Goal: Obtain resource: Obtain resource

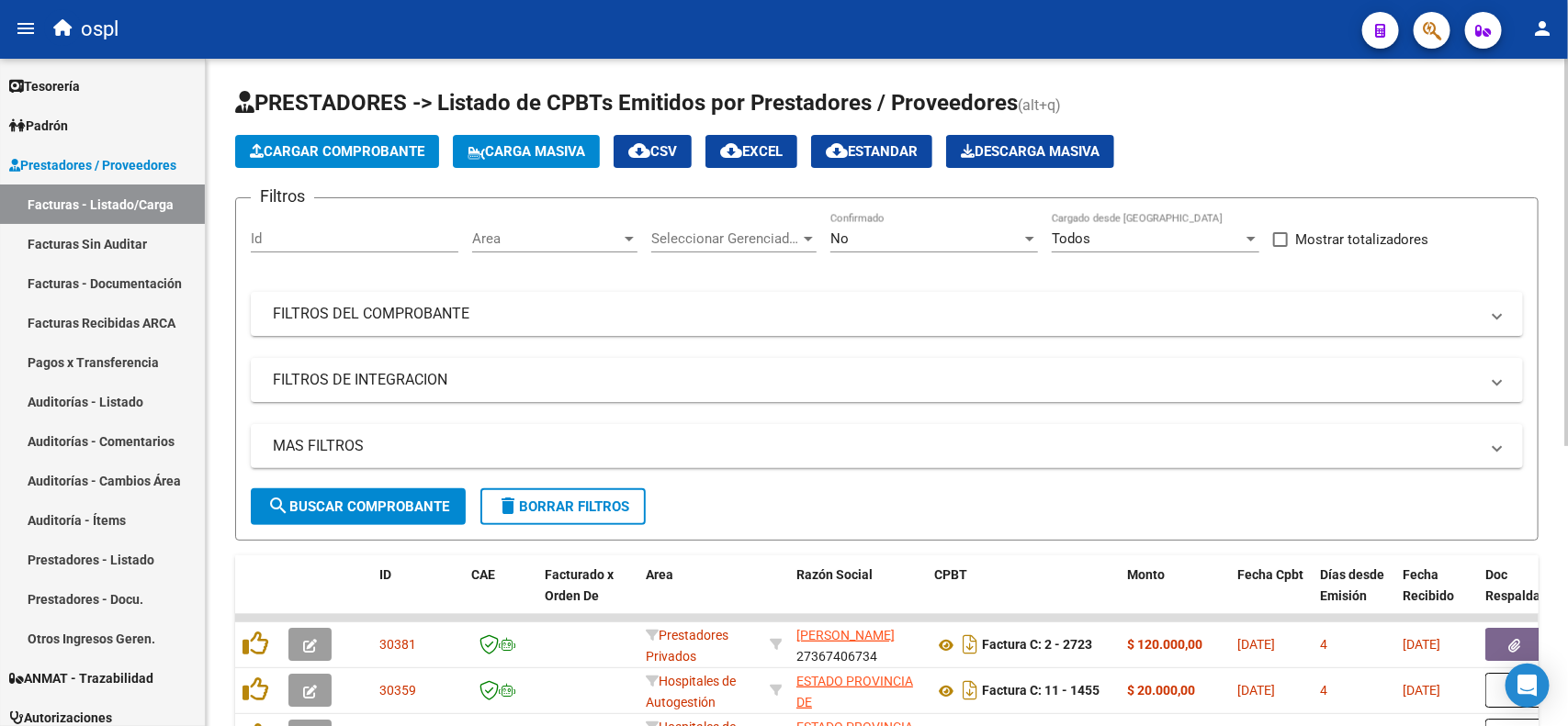
click at [988, 246] on div "No Confirmado" at bounding box center [934, 232] width 208 height 39
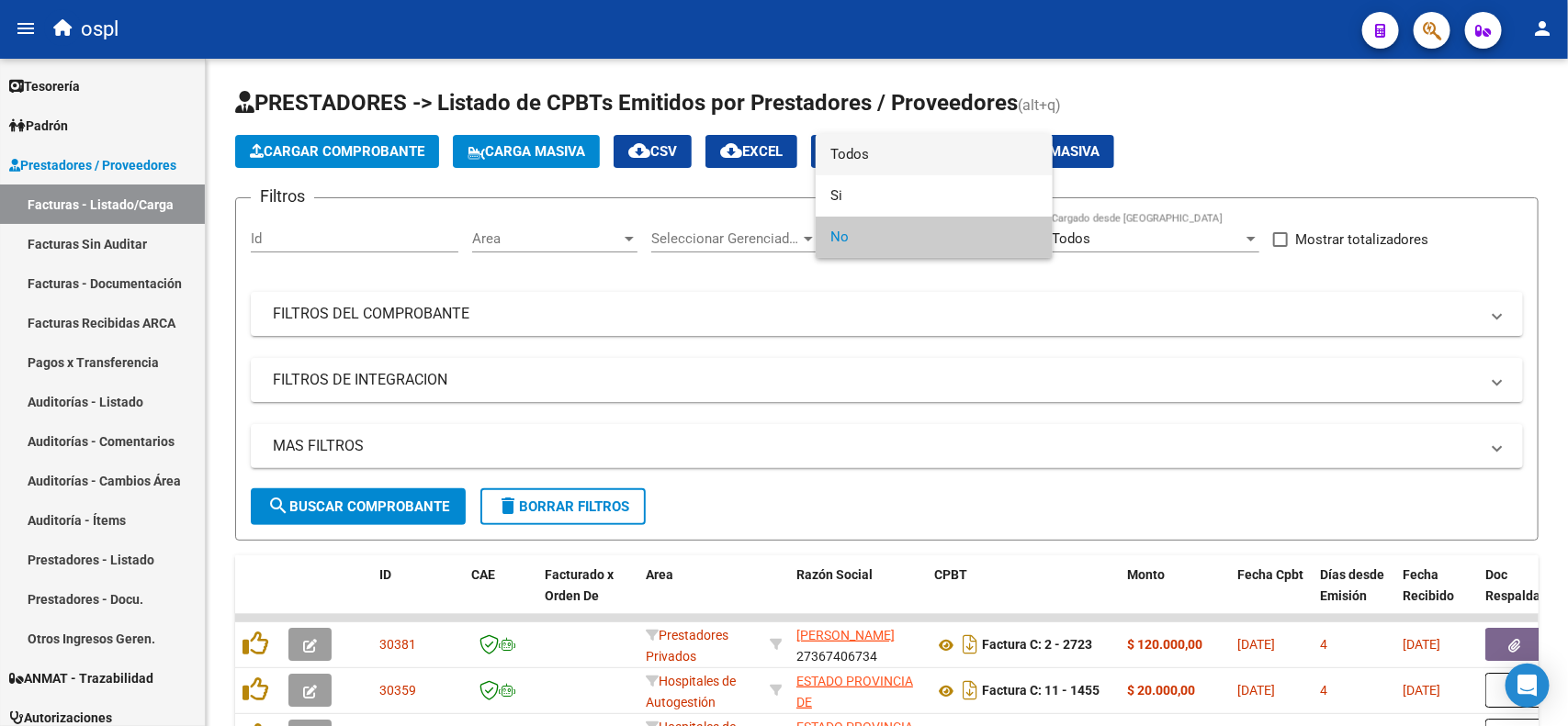
click at [911, 149] on span "Todos" at bounding box center [934, 154] width 208 height 41
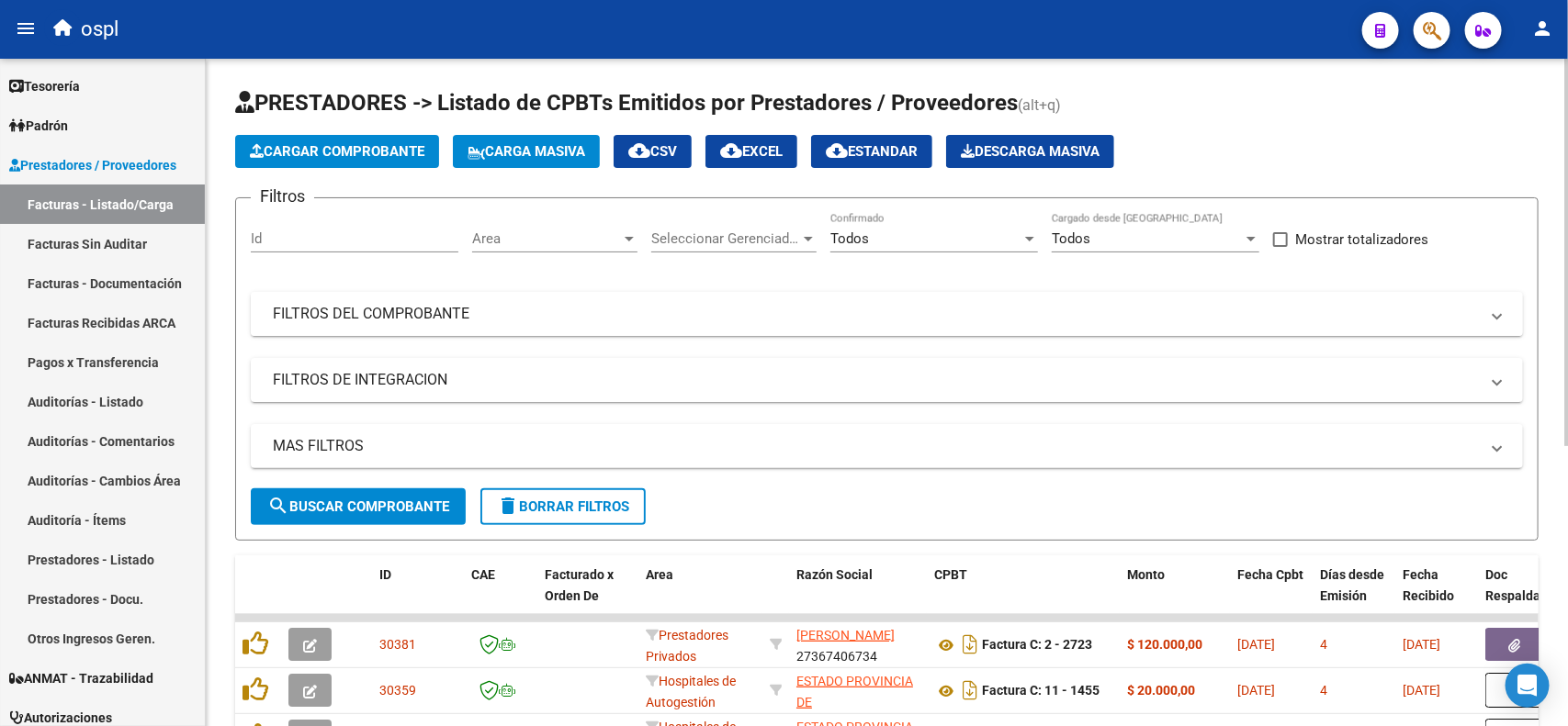
click at [401, 314] on mat-panel-title "FILTROS DEL COMPROBANTE" at bounding box center [876, 314] width 1206 height 20
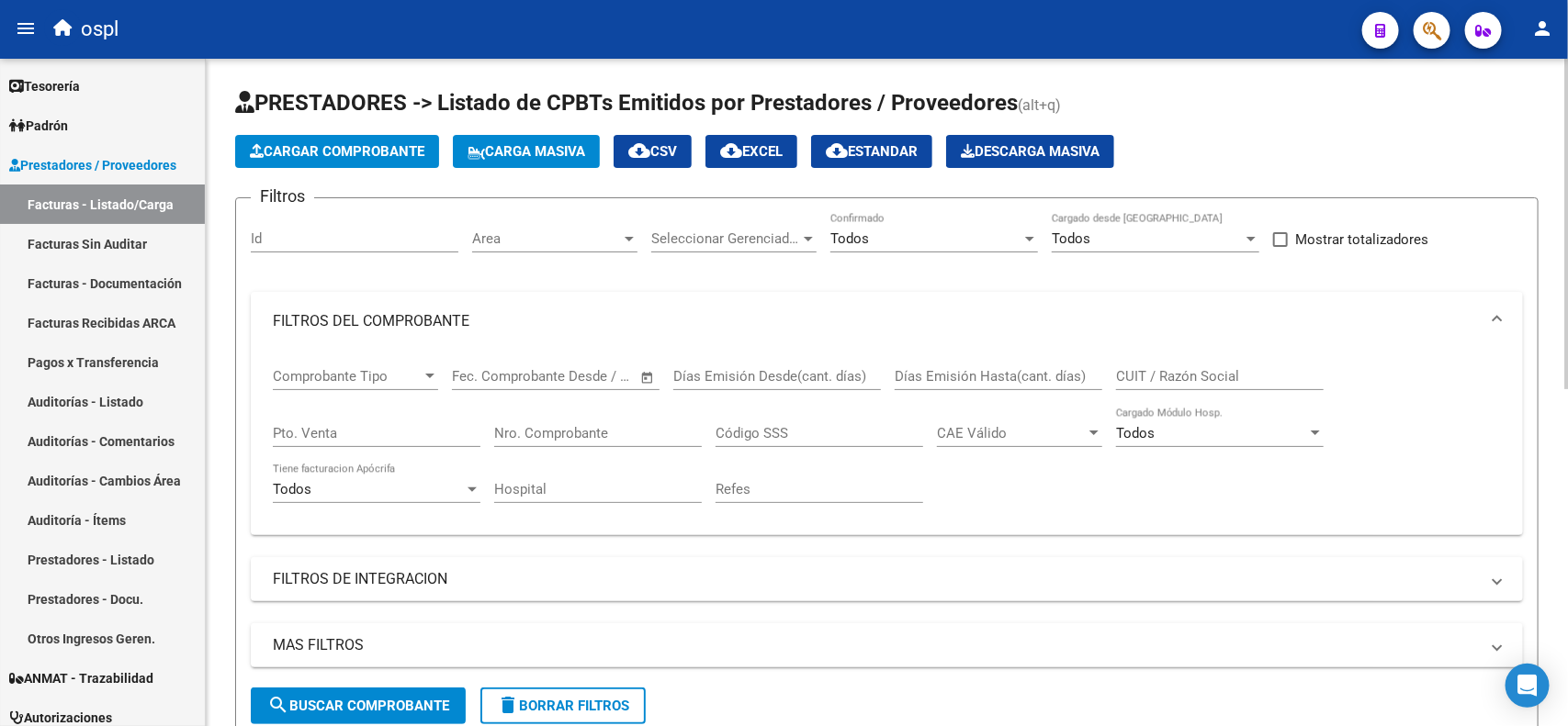
click at [540, 425] on input "Nro. Comprobante" at bounding box center [598, 433] width 208 height 17
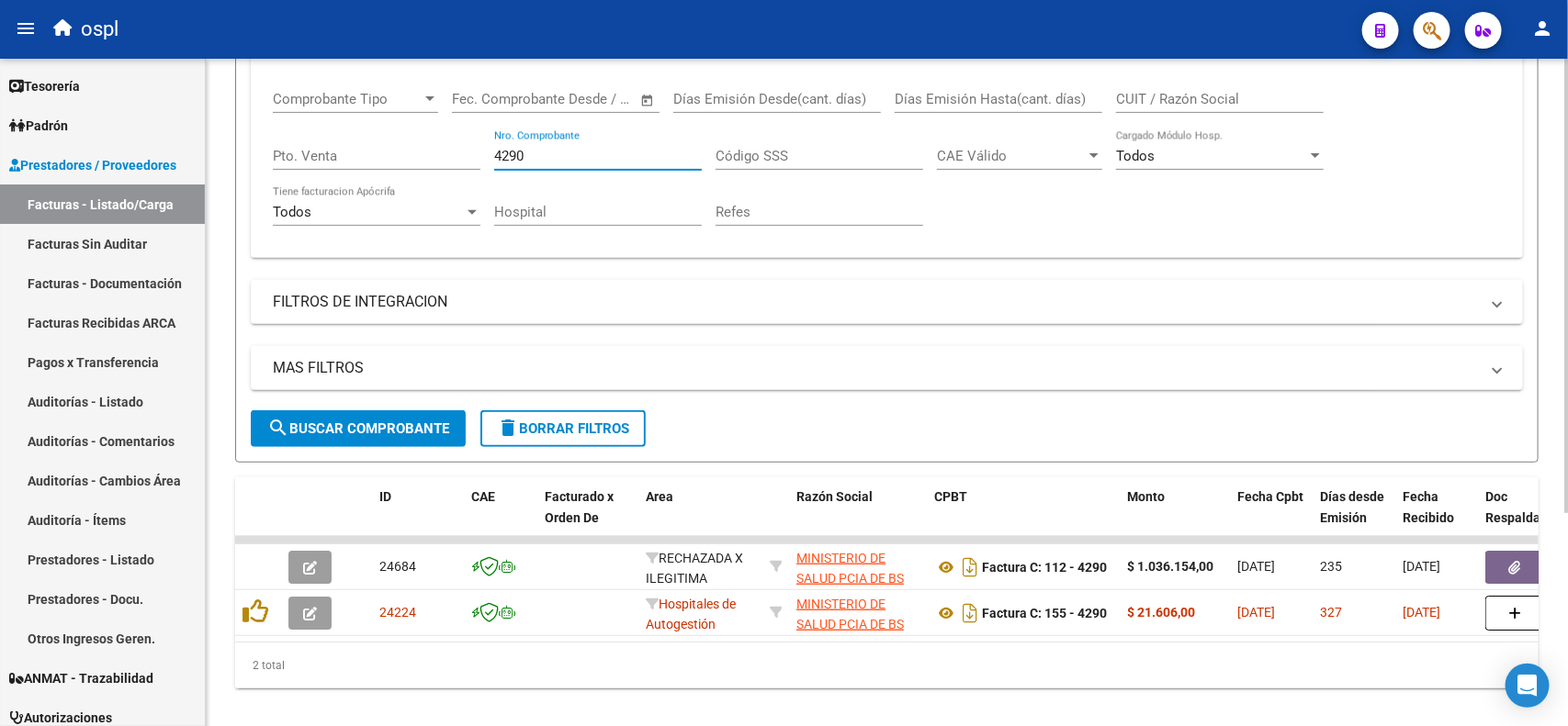
scroll to position [313, 0]
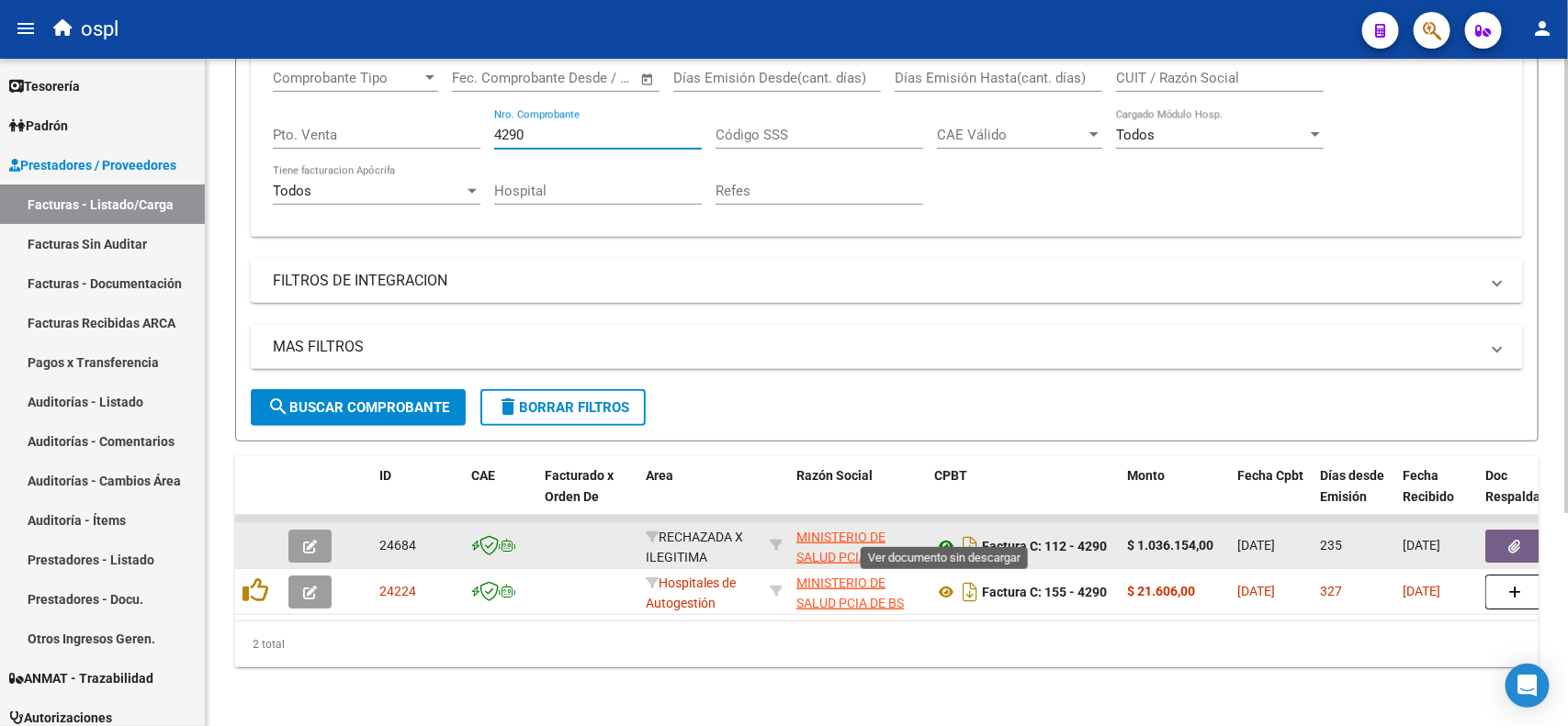
type input "4290"
click at [939, 535] on icon at bounding box center [946, 546] width 24 height 22
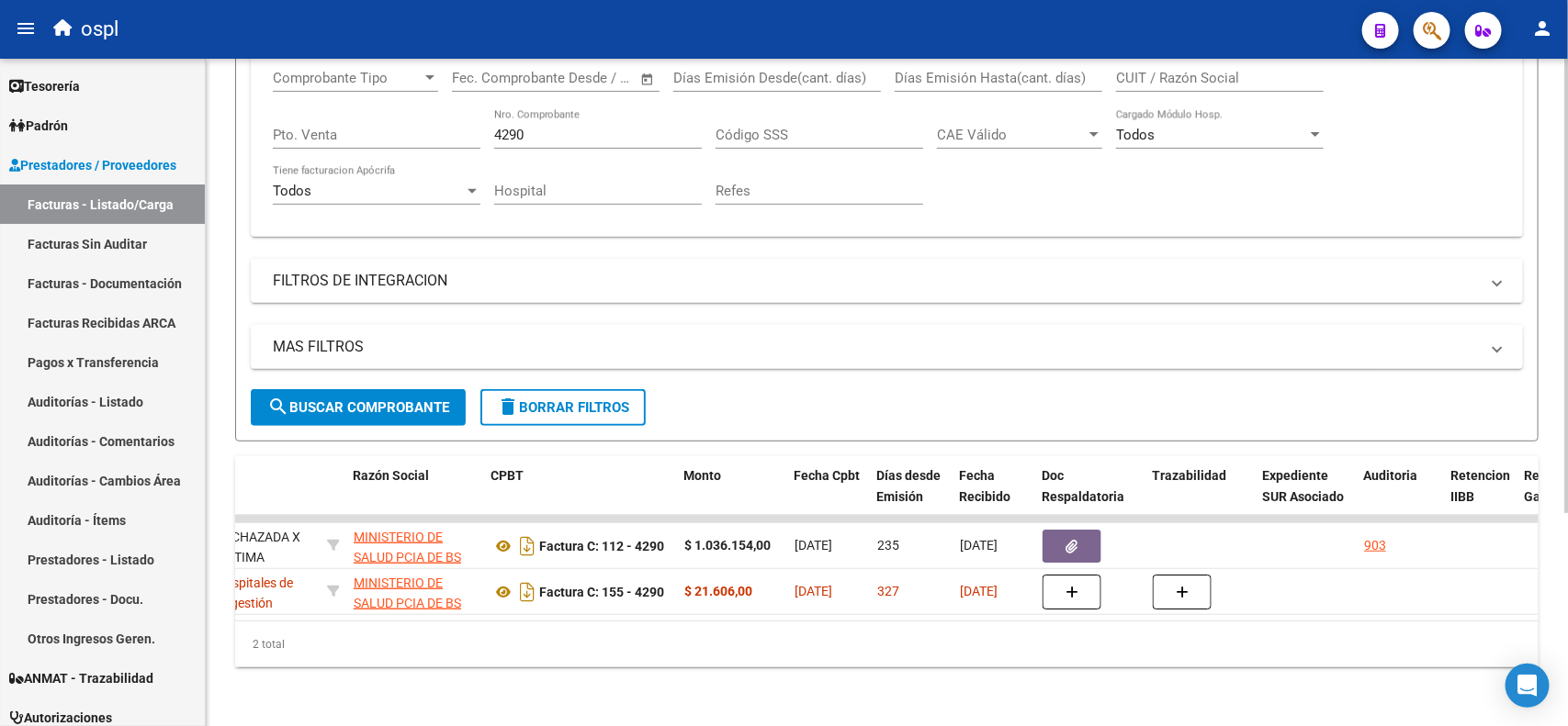
scroll to position [0, 494]
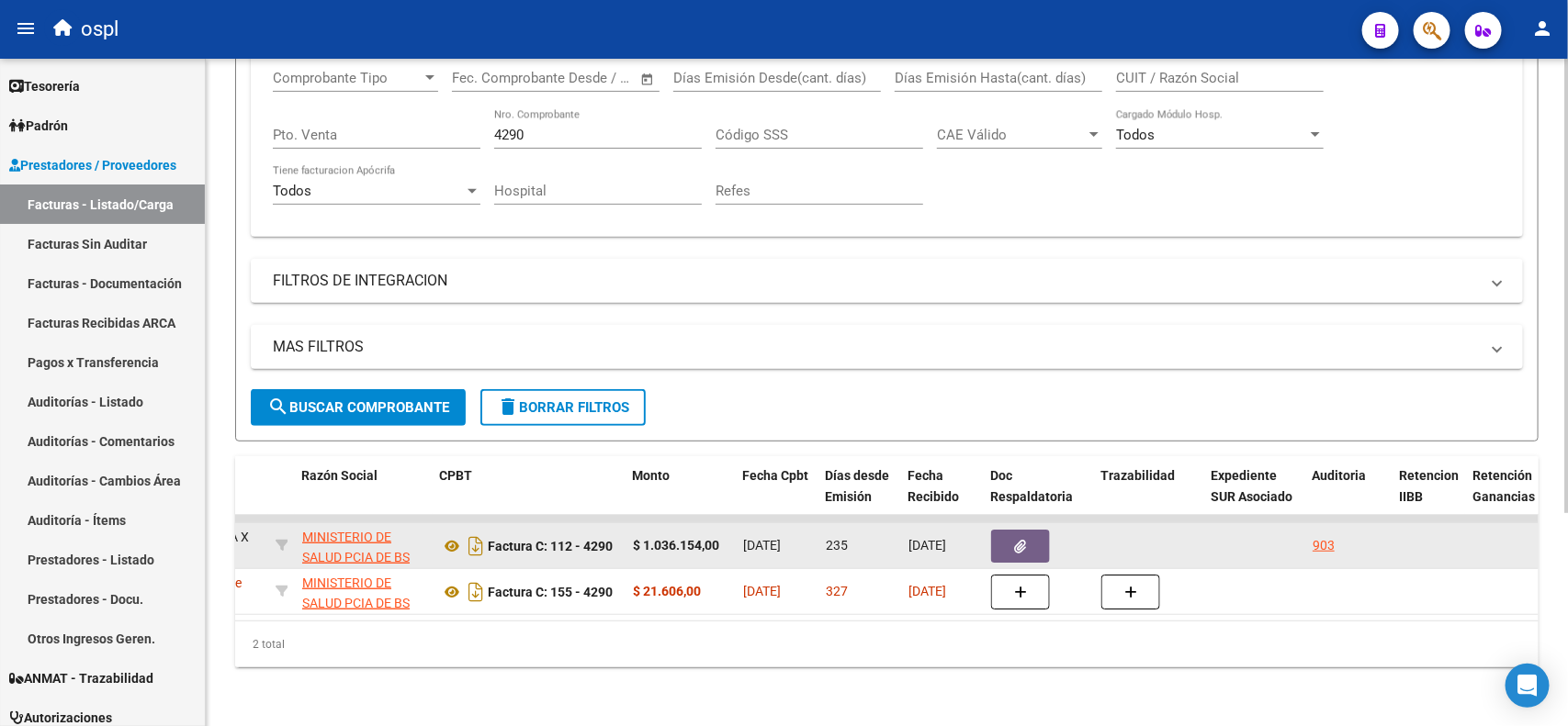
click at [1020, 540] on icon "button" at bounding box center [1021, 547] width 12 height 14
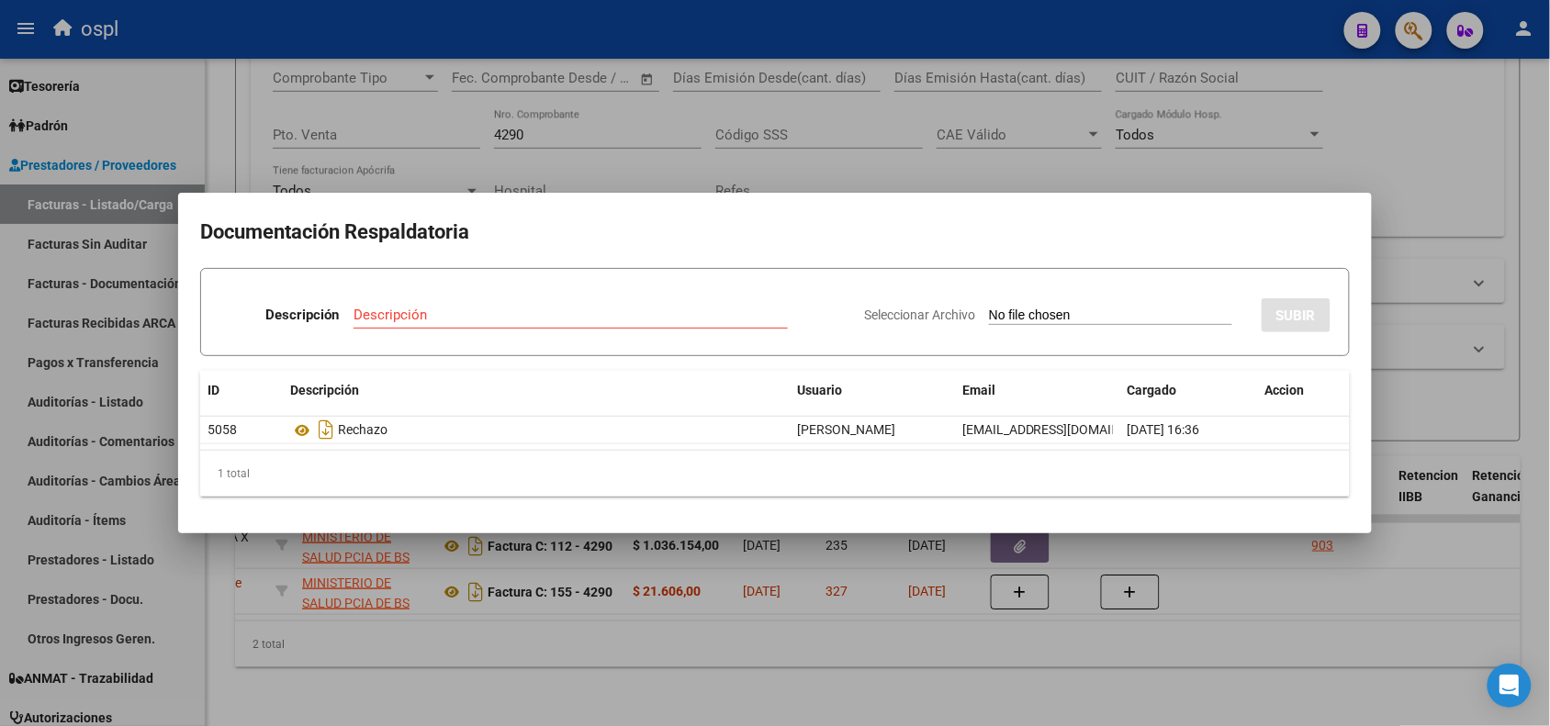
click at [1059, 23] on div at bounding box center [775, 363] width 1550 height 726
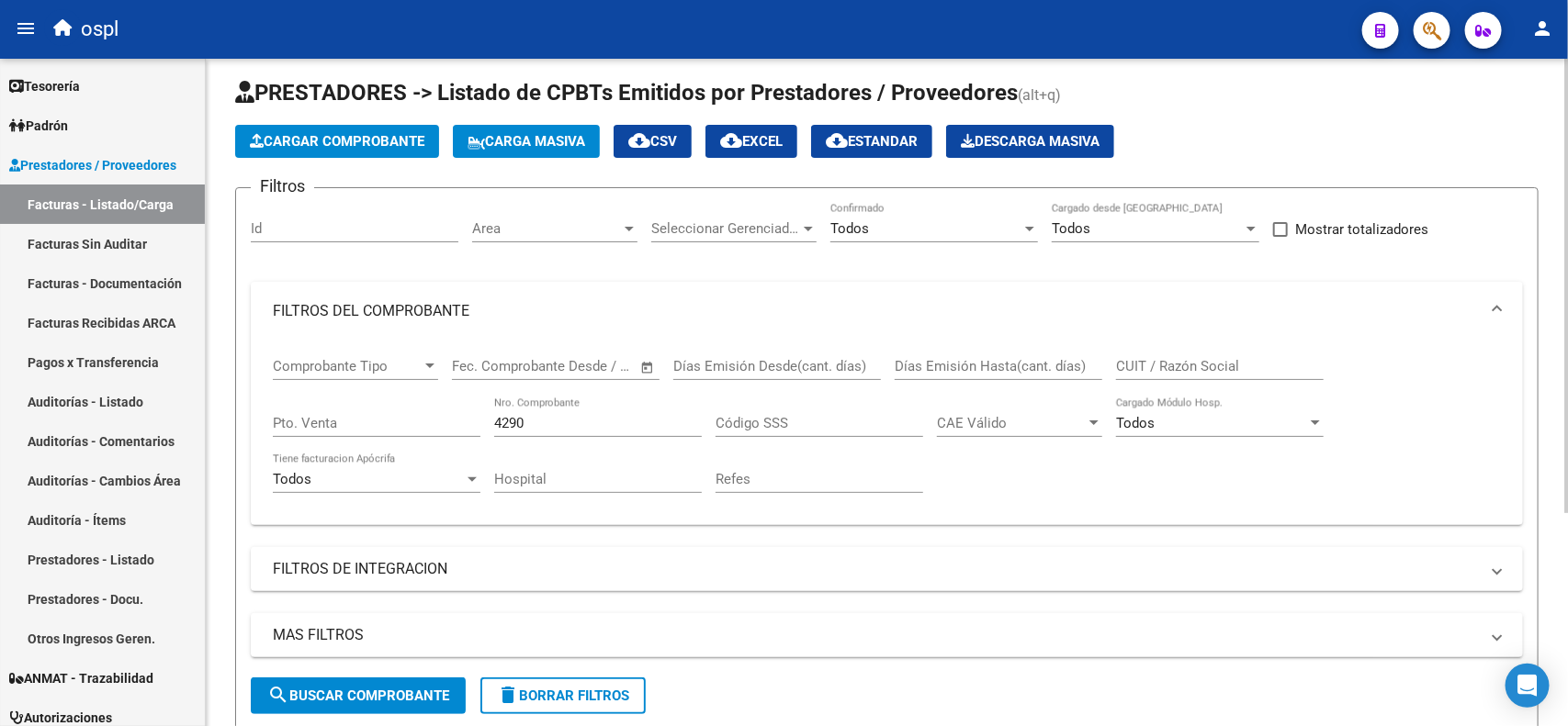
scroll to position [0, 0]
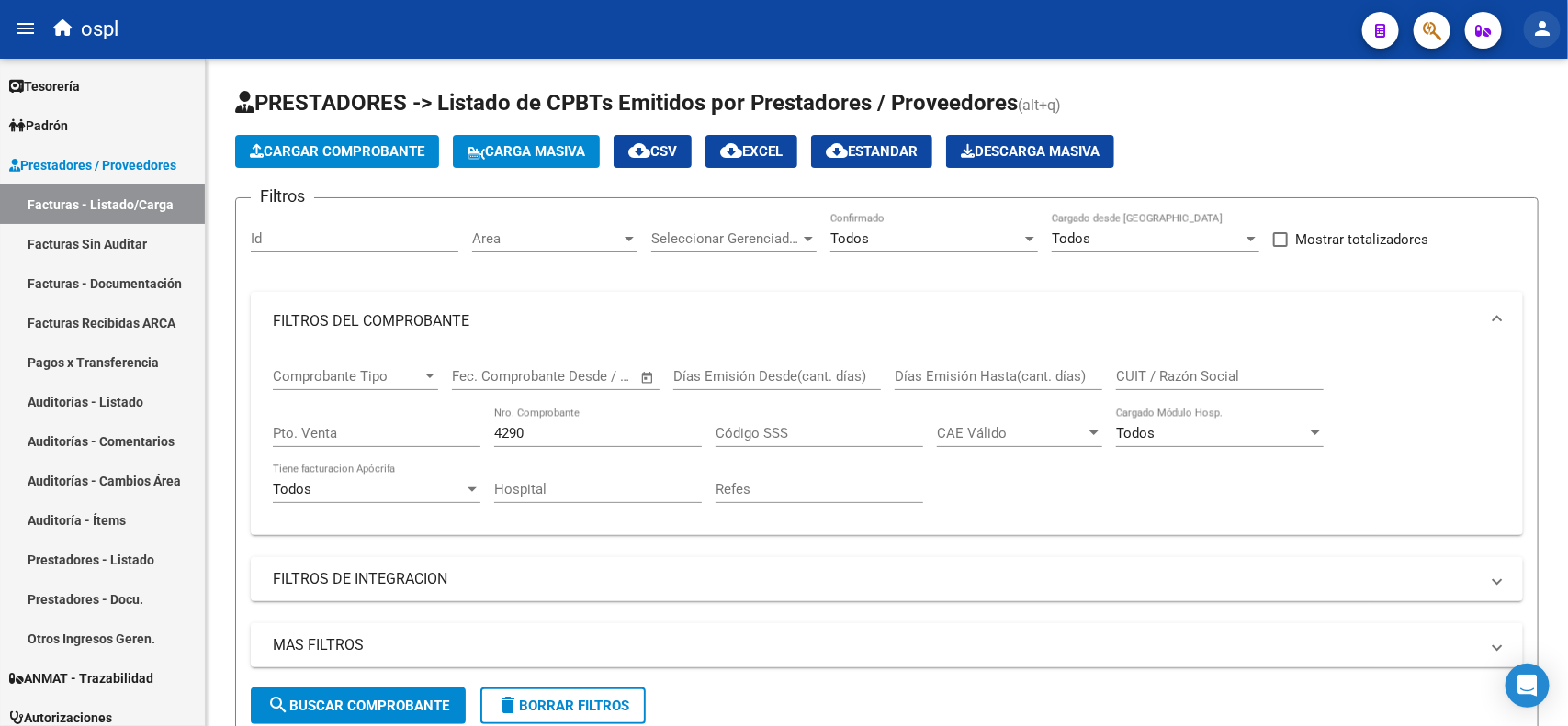
click at [1535, 35] on mat-icon "person" at bounding box center [1542, 28] width 22 height 22
click at [1504, 131] on button "exit_to_app Salir" at bounding box center [1505, 121] width 112 height 44
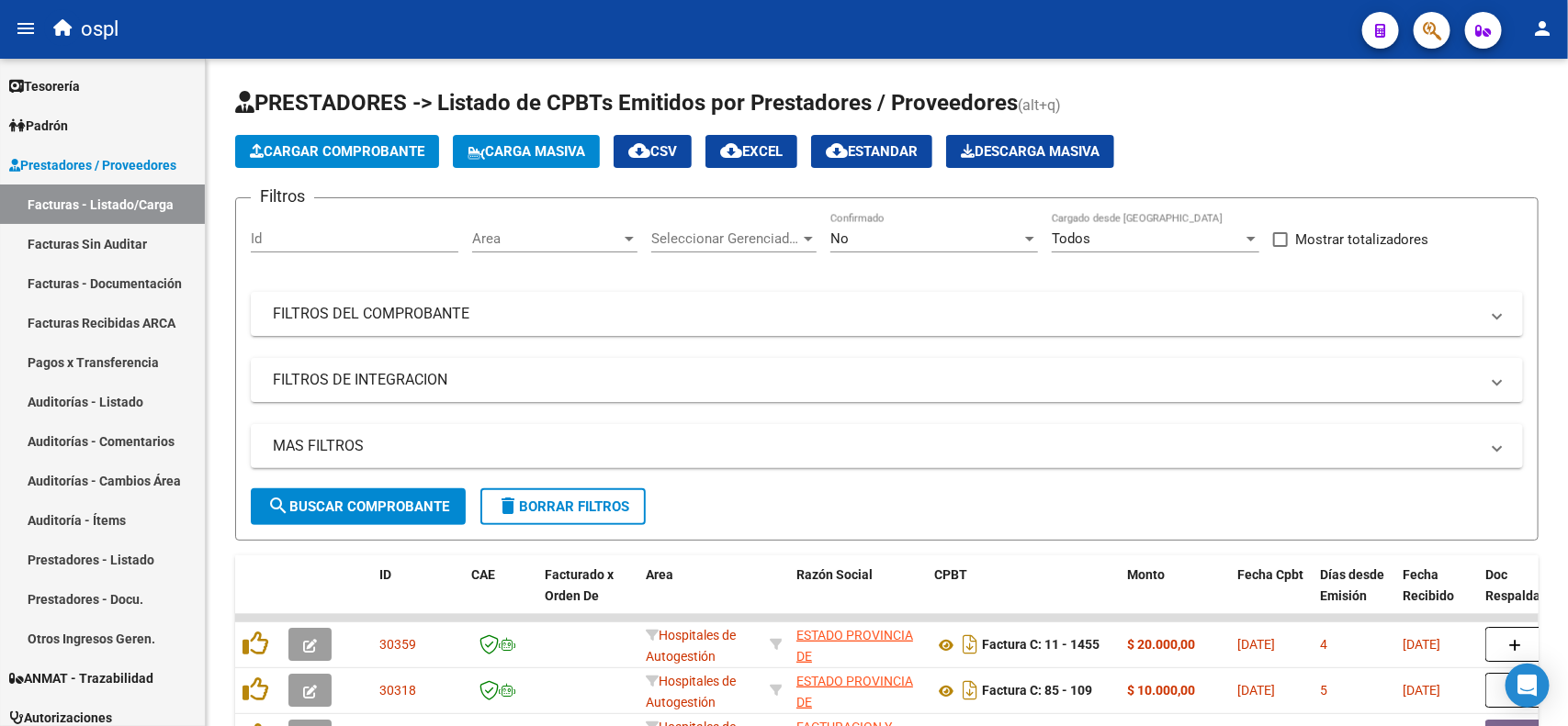
click at [1547, 44] on button "person" at bounding box center [1542, 29] width 37 height 37
click at [1508, 130] on button "exit_to_app Salir" at bounding box center [1505, 121] width 112 height 44
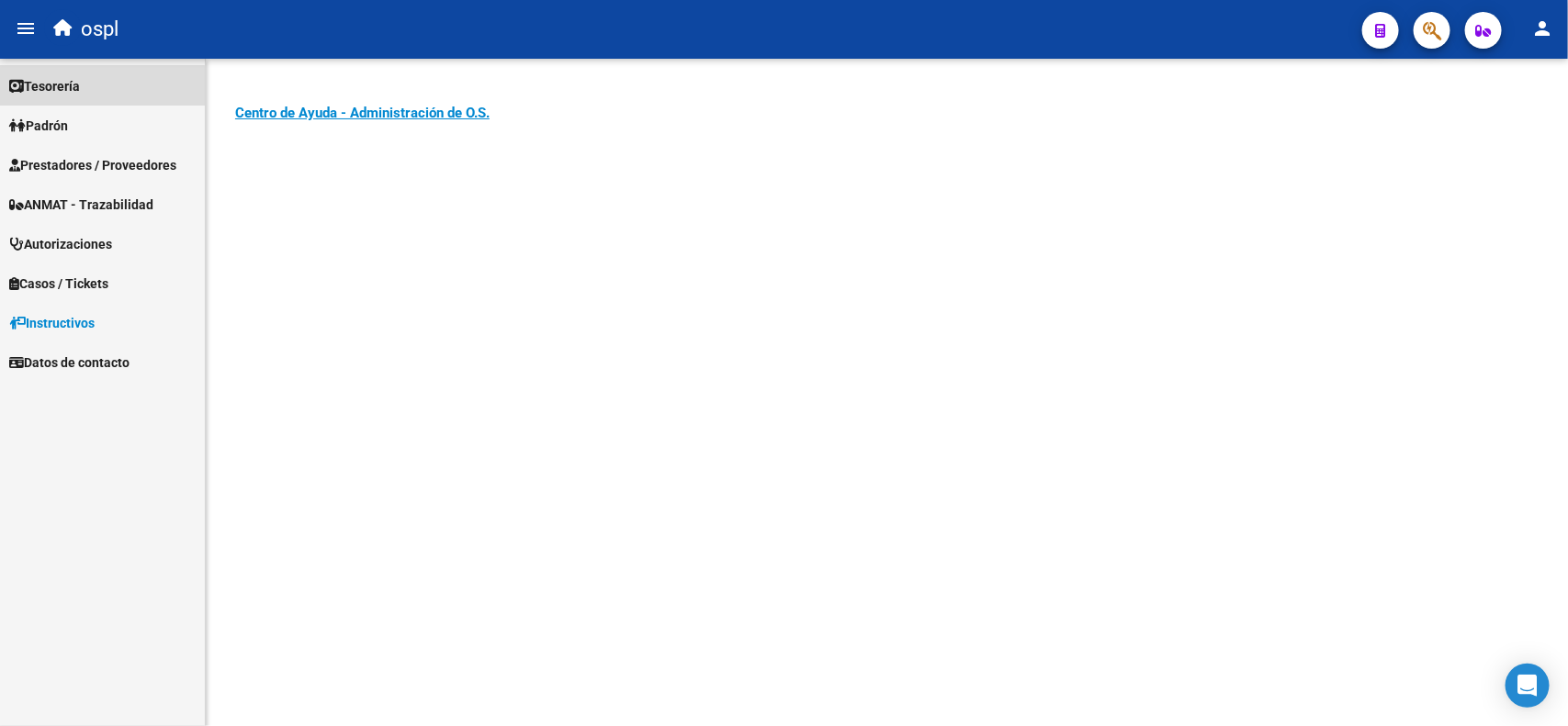
click at [78, 87] on span "Tesorería" at bounding box center [44, 86] width 71 height 20
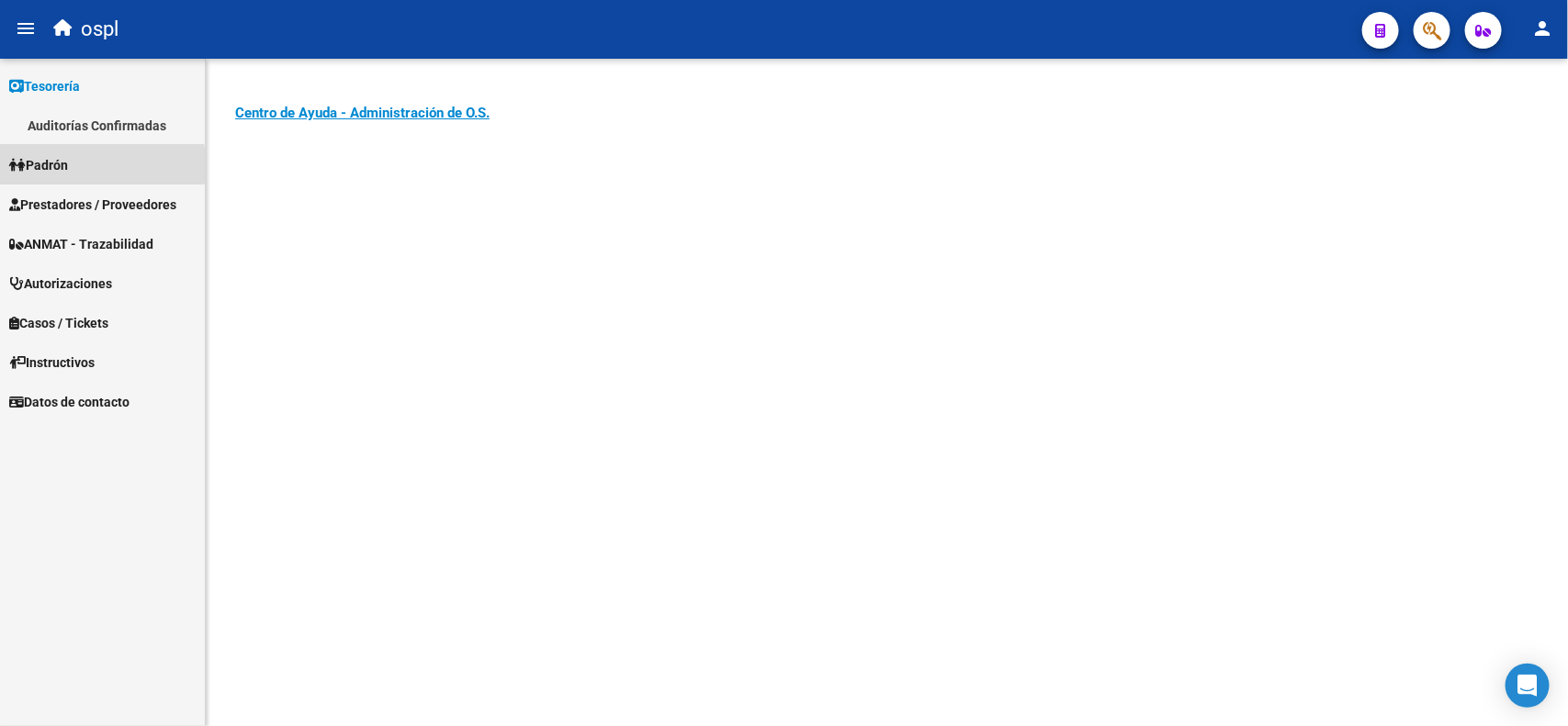
click at [49, 165] on span "Padrón" at bounding box center [38, 165] width 59 height 20
